Goal: Task Accomplishment & Management: Complete application form

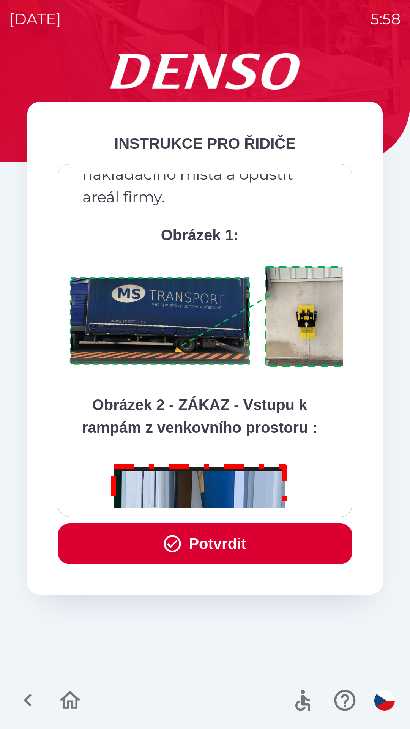
scroll to position [4266, 0]
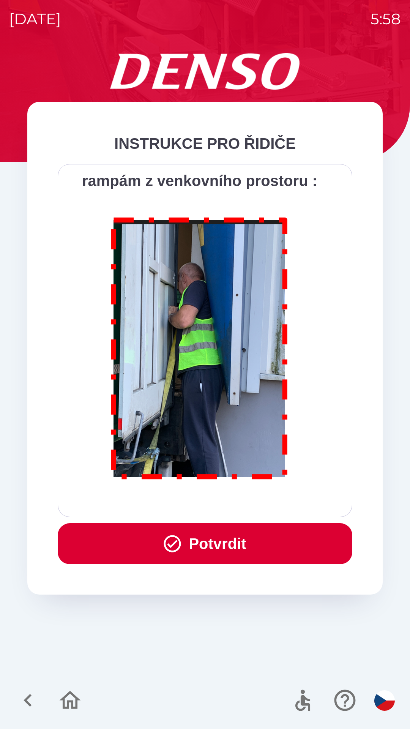
click at [188, 539] on button "Potvrdit" at bounding box center [205, 543] width 295 height 41
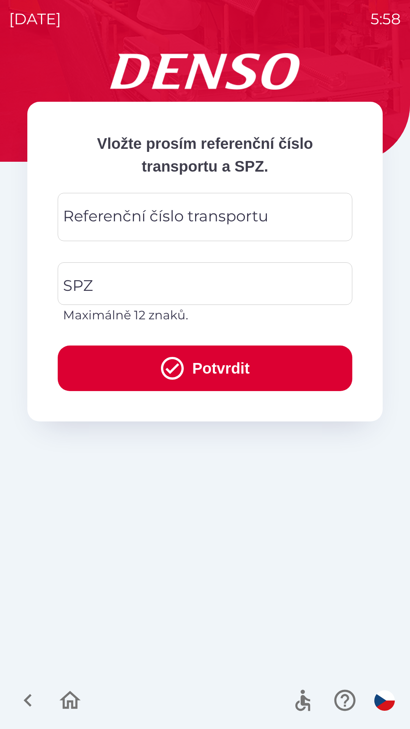
click at [120, 220] on div "Referenční číslo transportu Referenční číslo transportu" at bounding box center [205, 217] width 295 height 48
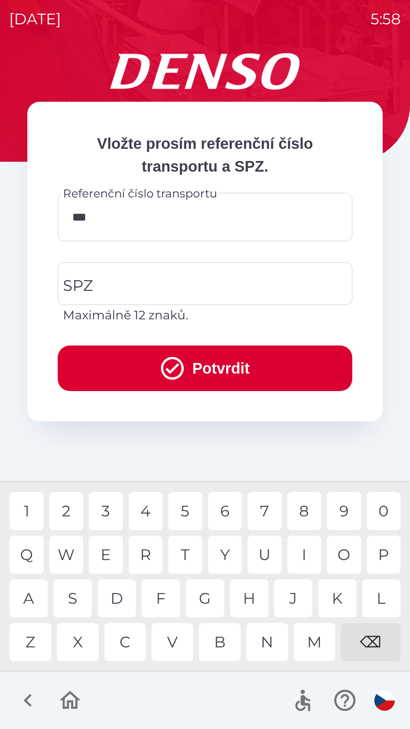
click at [30, 517] on div "1" at bounding box center [26, 511] width 34 height 38
click at [145, 503] on div "4" at bounding box center [146, 511] width 34 height 38
click at [384, 511] on div "0" at bounding box center [384, 511] width 34 height 38
type input "******"
click at [31, 512] on div "1" at bounding box center [26, 511] width 34 height 38
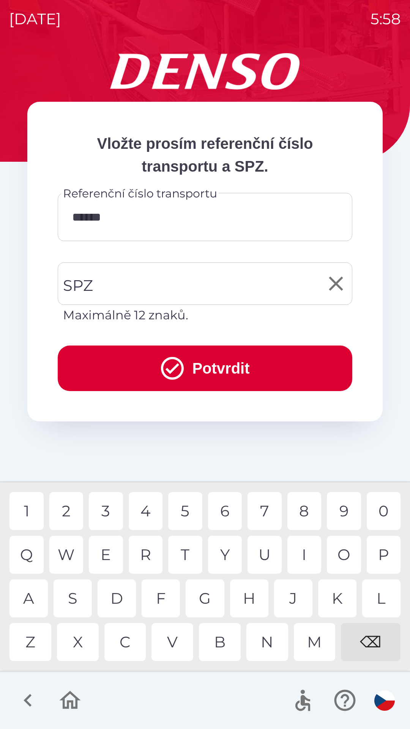
click at [114, 286] on input "SPZ" at bounding box center [199, 284] width 276 height 36
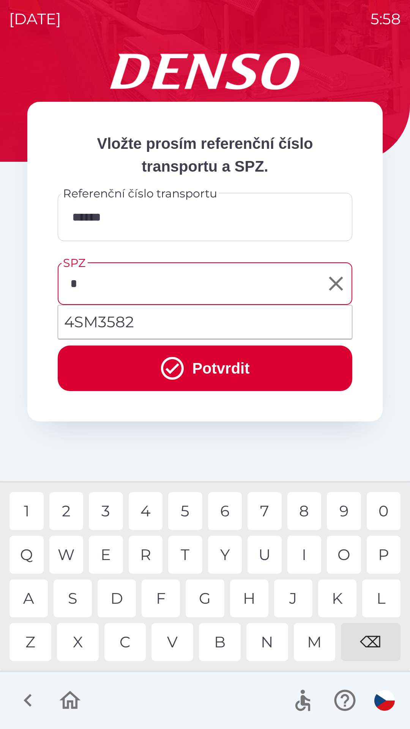
click at [149, 511] on div "4" at bounding box center [146, 511] width 34 height 38
click at [185, 507] on div "5" at bounding box center [185, 511] width 34 height 38
type input "*******"
click at [73, 514] on div "2" at bounding box center [66, 511] width 34 height 38
click at [132, 367] on button "Potvrdit" at bounding box center [205, 368] width 295 height 46
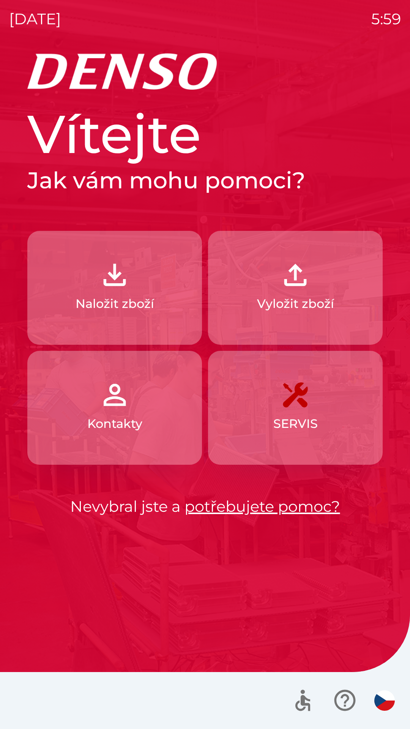
click at [52, 248] on button "Naložit zboží" at bounding box center [114, 288] width 175 height 114
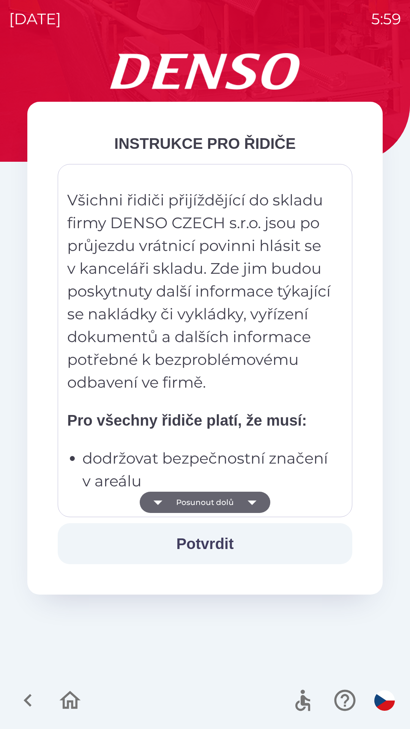
click at [219, 505] on button "Posunout dolů" at bounding box center [205, 502] width 131 height 21
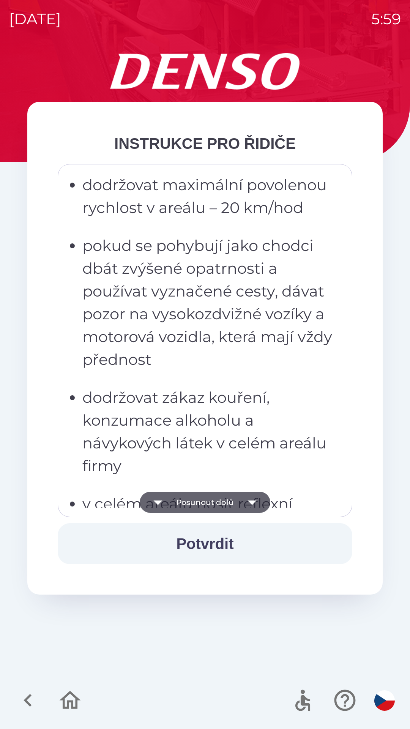
click at [209, 497] on button "Posunout dolů" at bounding box center [205, 502] width 131 height 21
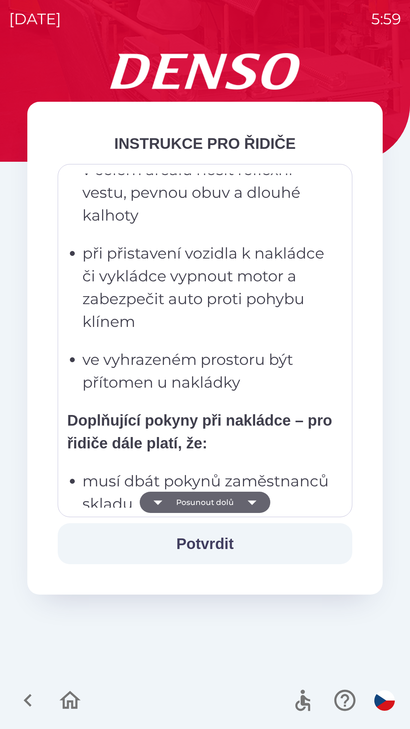
click at [221, 510] on button "Posunout dolů" at bounding box center [205, 502] width 131 height 21
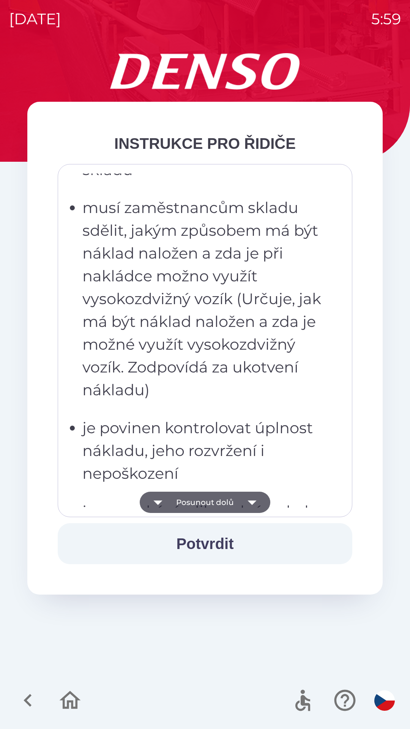
click at [222, 507] on button "Posunout dolů" at bounding box center [205, 502] width 131 height 21
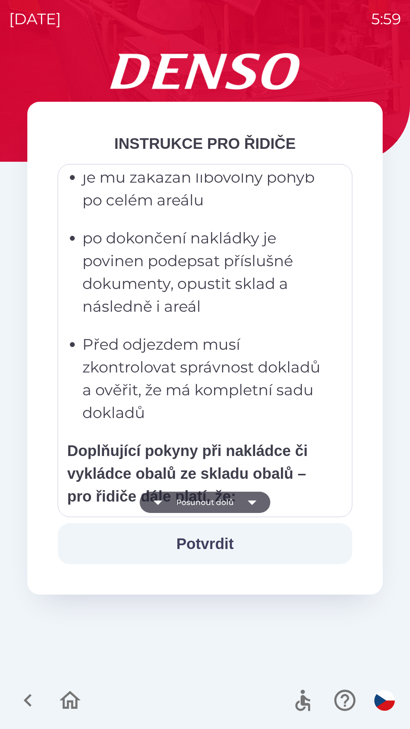
click at [237, 501] on button "Posunout dolů" at bounding box center [205, 502] width 131 height 21
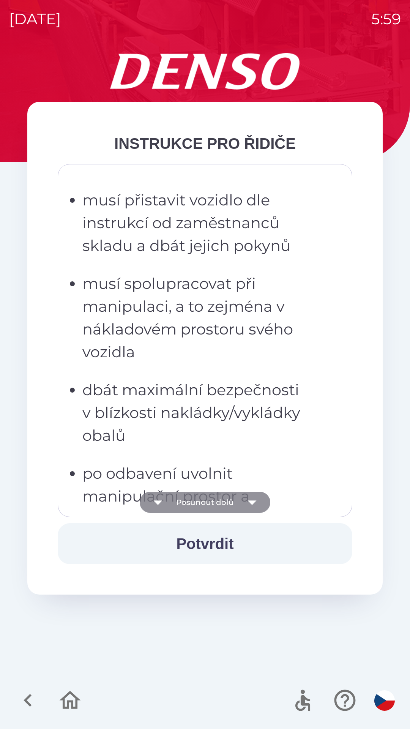
click at [236, 507] on button "Posunout dolů" at bounding box center [205, 502] width 131 height 21
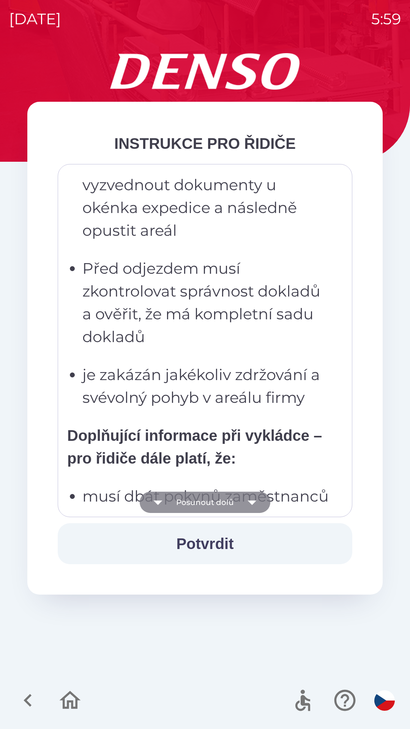
click at [240, 499] on button "Posunout dolů" at bounding box center [205, 502] width 131 height 21
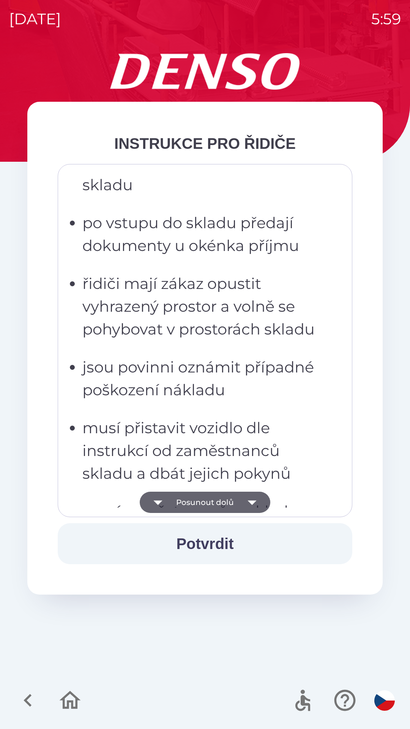
click at [235, 496] on button "Posunout dolů" at bounding box center [205, 502] width 131 height 21
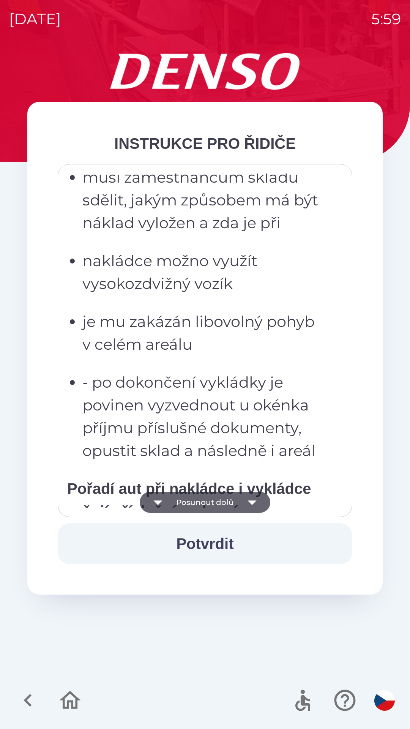
click at [233, 504] on button "Posunout dolů" at bounding box center [205, 502] width 131 height 21
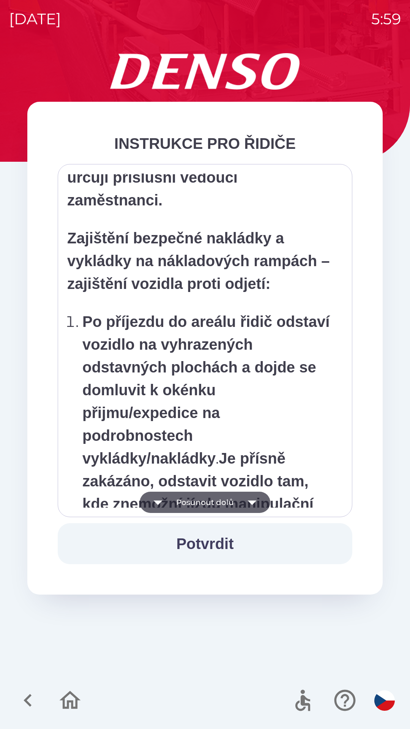
click at [233, 504] on button "Posunout dolů" at bounding box center [205, 502] width 131 height 21
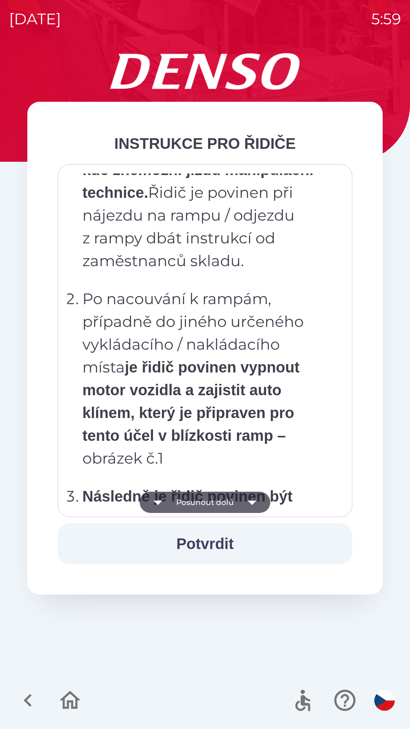
click at [231, 501] on button "Posunout dolů" at bounding box center [205, 502] width 131 height 21
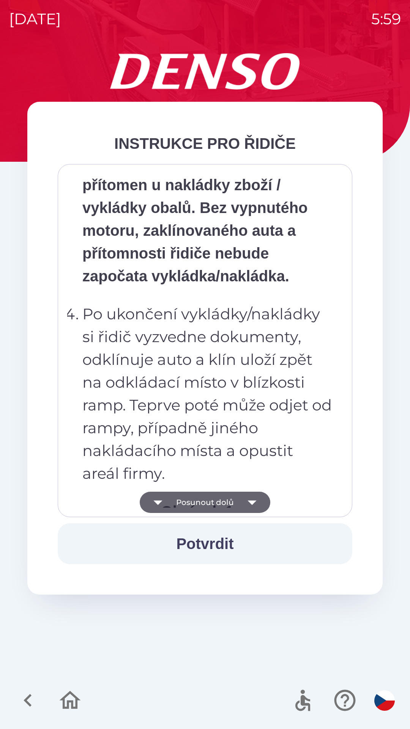
click at [231, 504] on button "Posunout dolů" at bounding box center [205, 502] width 131 height 21
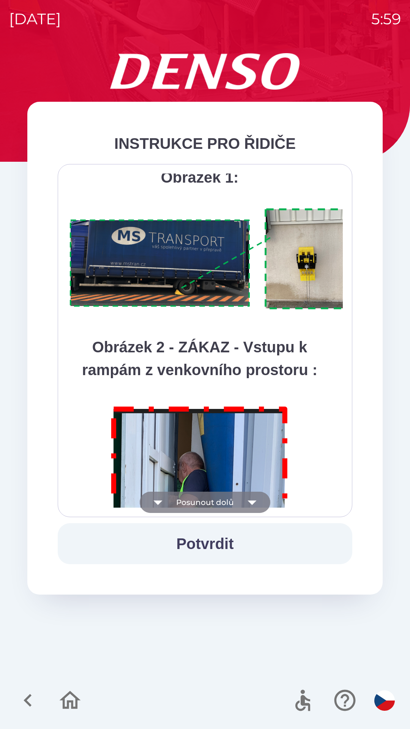
click at [229, 502] on button "Posunout dolů" at bounding box center [205, 502] width 131 height 21
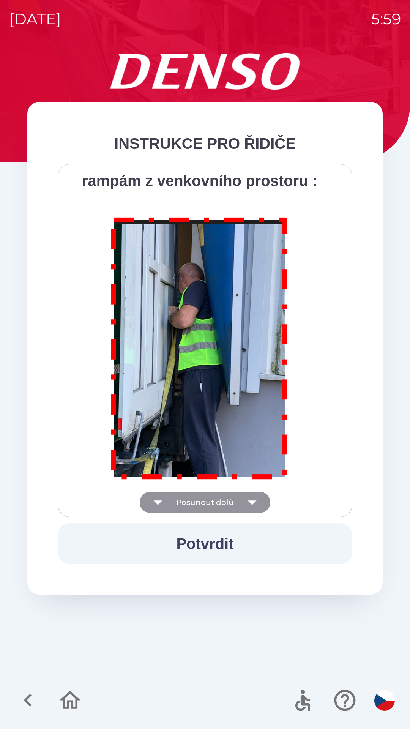
click at [225, 496] on div "Všichni řidiči přijíždějící do skladu firmy DENSO CZECH s.r.o. jsou po průjezdu…" at bounding box center [205, 340] width 276 height 334
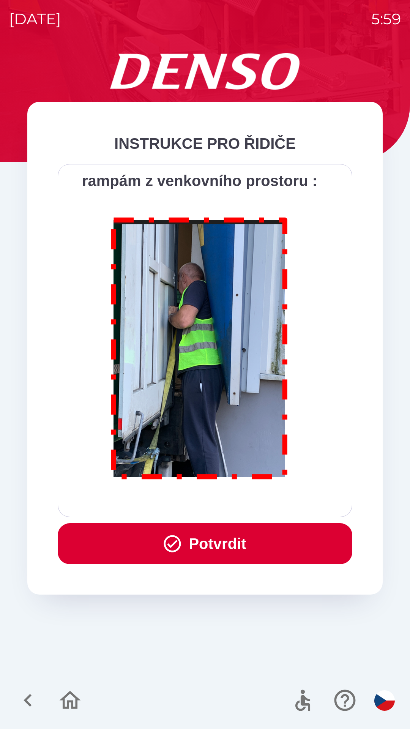
click at [247, 535] on button "Potvrdit" at bounding box center [205, 543] width 295 height 41
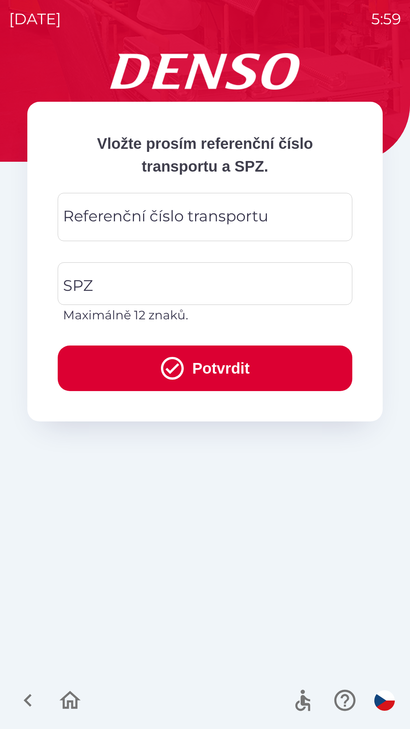
click at [113, 219] on div "Referenční číslo transportu Referenční číslo transportu" at bounding box center [205, 217] width 295 height 48
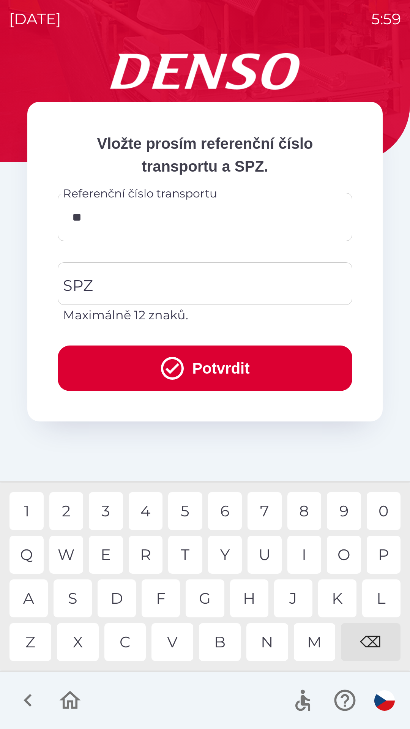
click at [344, 521] on div "9" at bounding box center [344, 511] width 34 height 38
click at [105, 511] on div "3" at bounding box center [106, 511] width 34 height 38
click at [68, 562] on div "W" at bounding box center [66, 555] width 34 height 38
click at [106, 518] on div "3" at bounding box center [106, 511] width 34 height 38
type input "********"
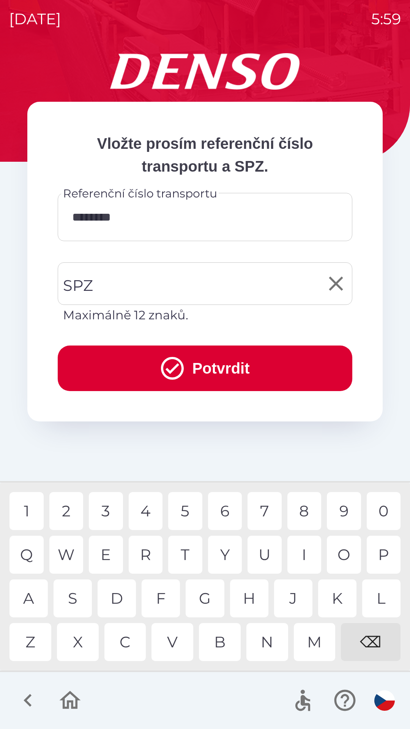
click at [156, 284] on input "SPZ" at bounding box center [199, 284] width 276 height 36
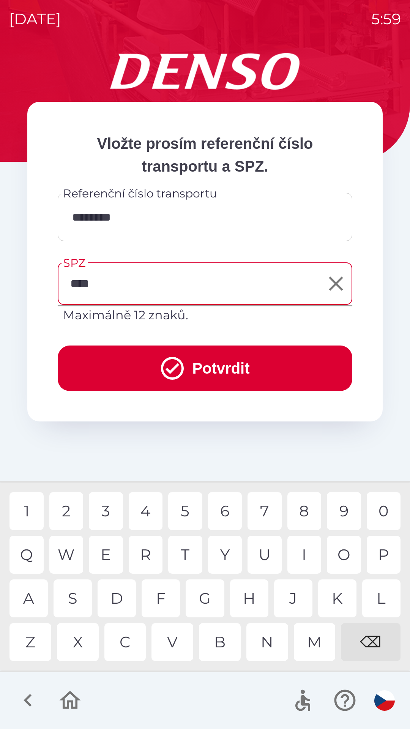
click at [186, 511] on div "5" at bounding box center [185, 511] width 34 height 38
click at [142, 511] on div "4" at bounding box center [146, 511] width 34 height 38
type input "*******"
click at [388, 517] on div "0" at bounding box center [384, 511] width 34 height 38
click at [187, 362] on button "Potvrdit" at bounding box center [205, 368] width 295 height 46
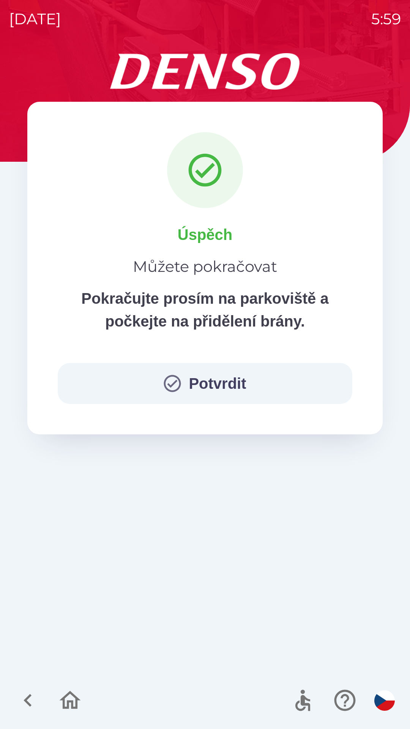
click at [215, 366] on button "Potvrdit" at bounding box center [205, 383] width 295 height 41
